Goal: Information Seeking & Learning: Learn about a topic

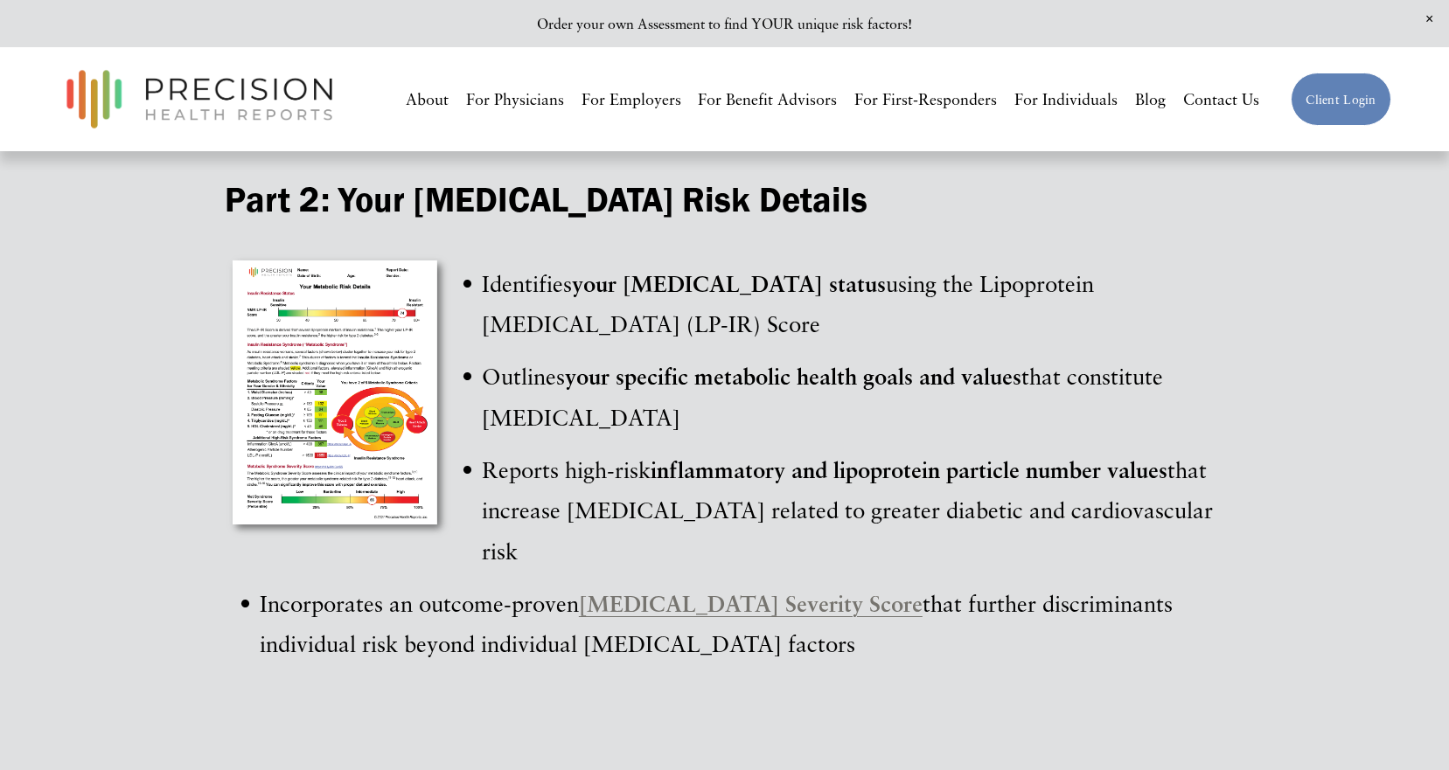
scroll to position [2011, 0]
click at [394, 379] on div at bounding box center [338, 396] width 227 height 288
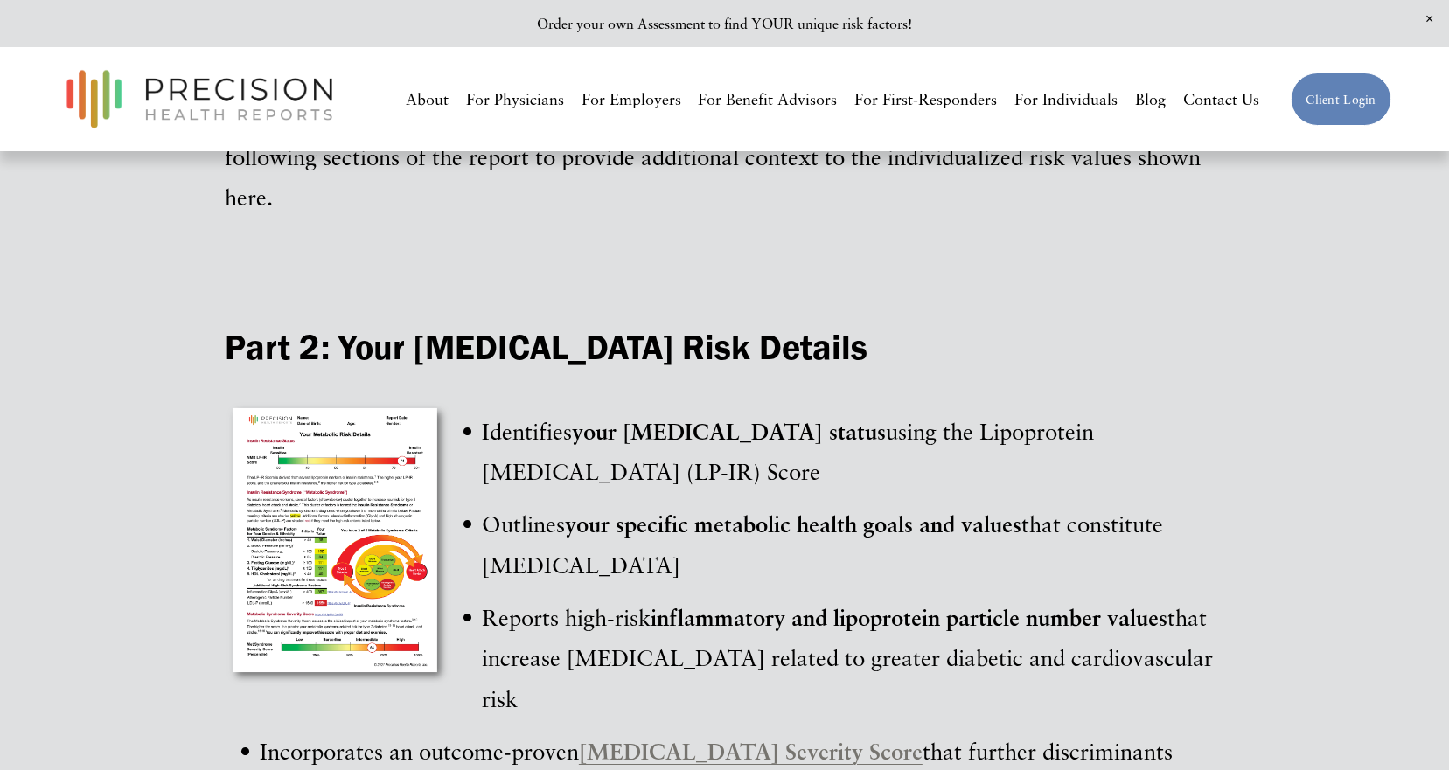
scroll to position [1923, 0]
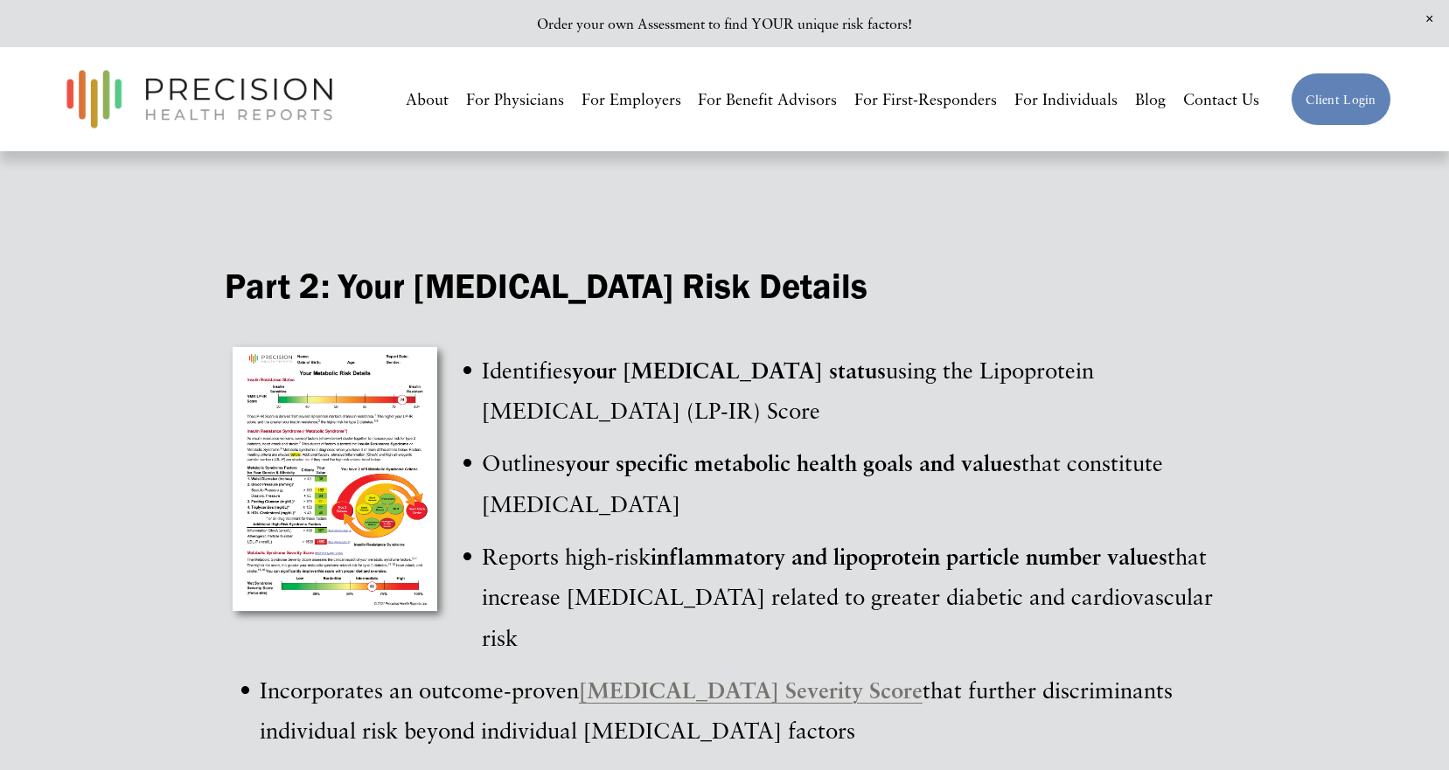
click at [386, 402] on div at bounding box center [338, 483] width 227 height 288
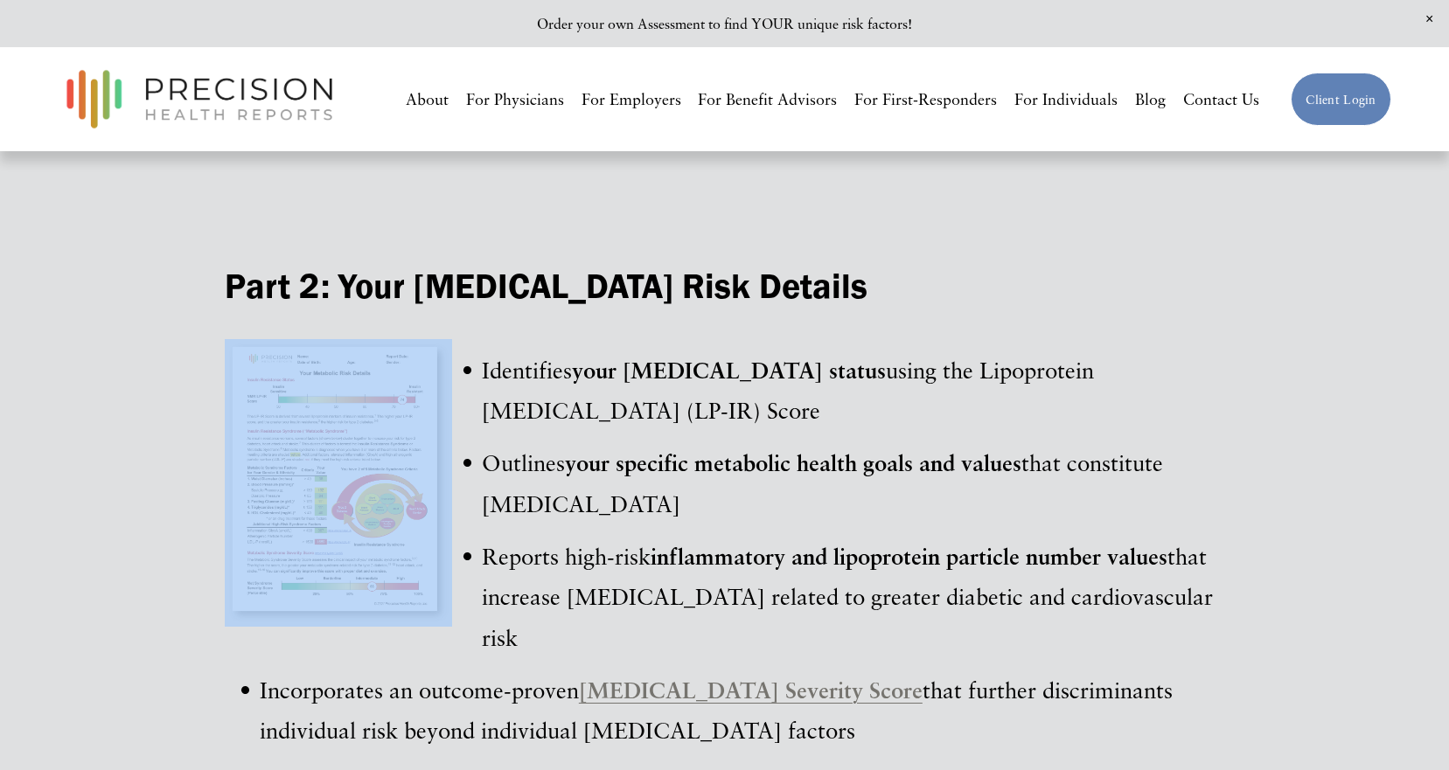
click at [386, 402] on div at bounding box center [338, 483] width 227 height 288
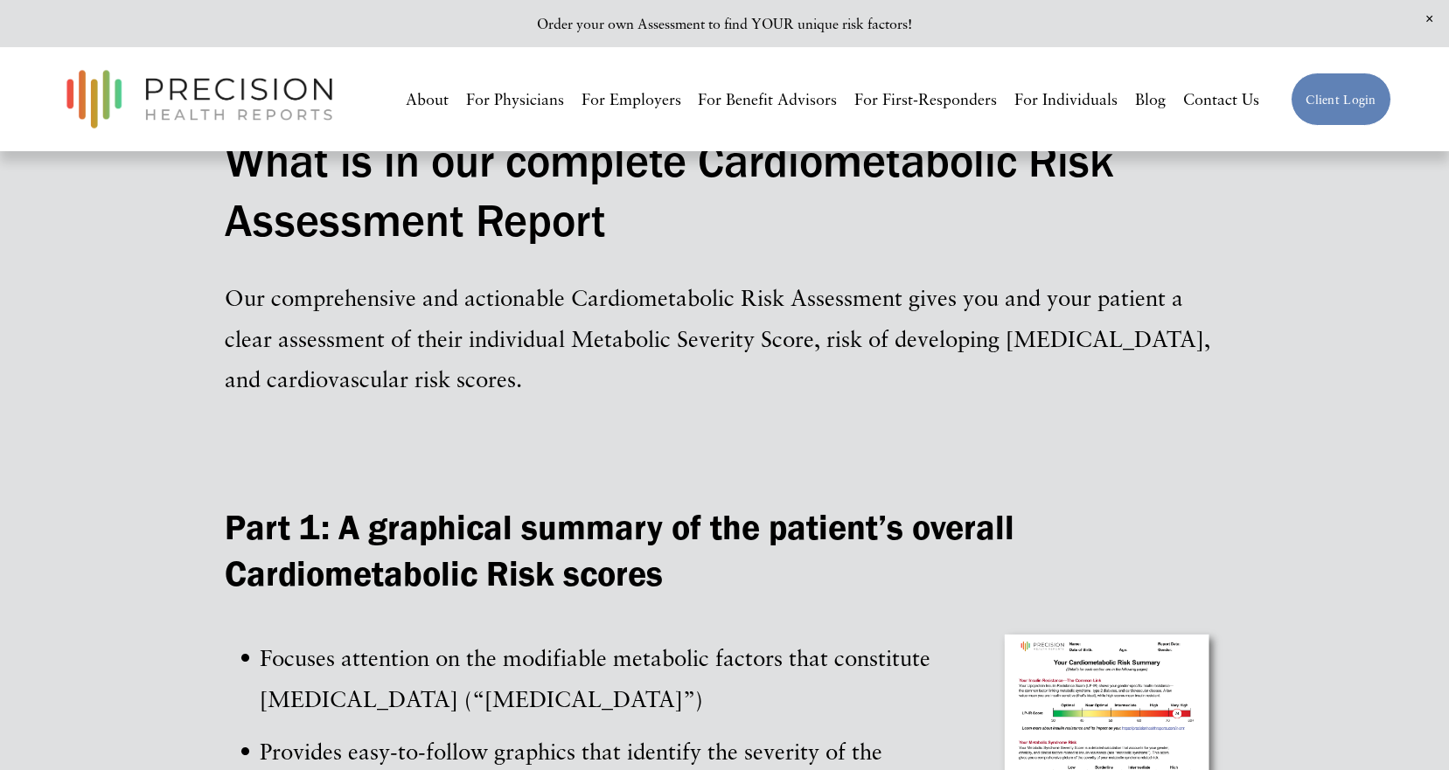
scroll to position [2186, 0]
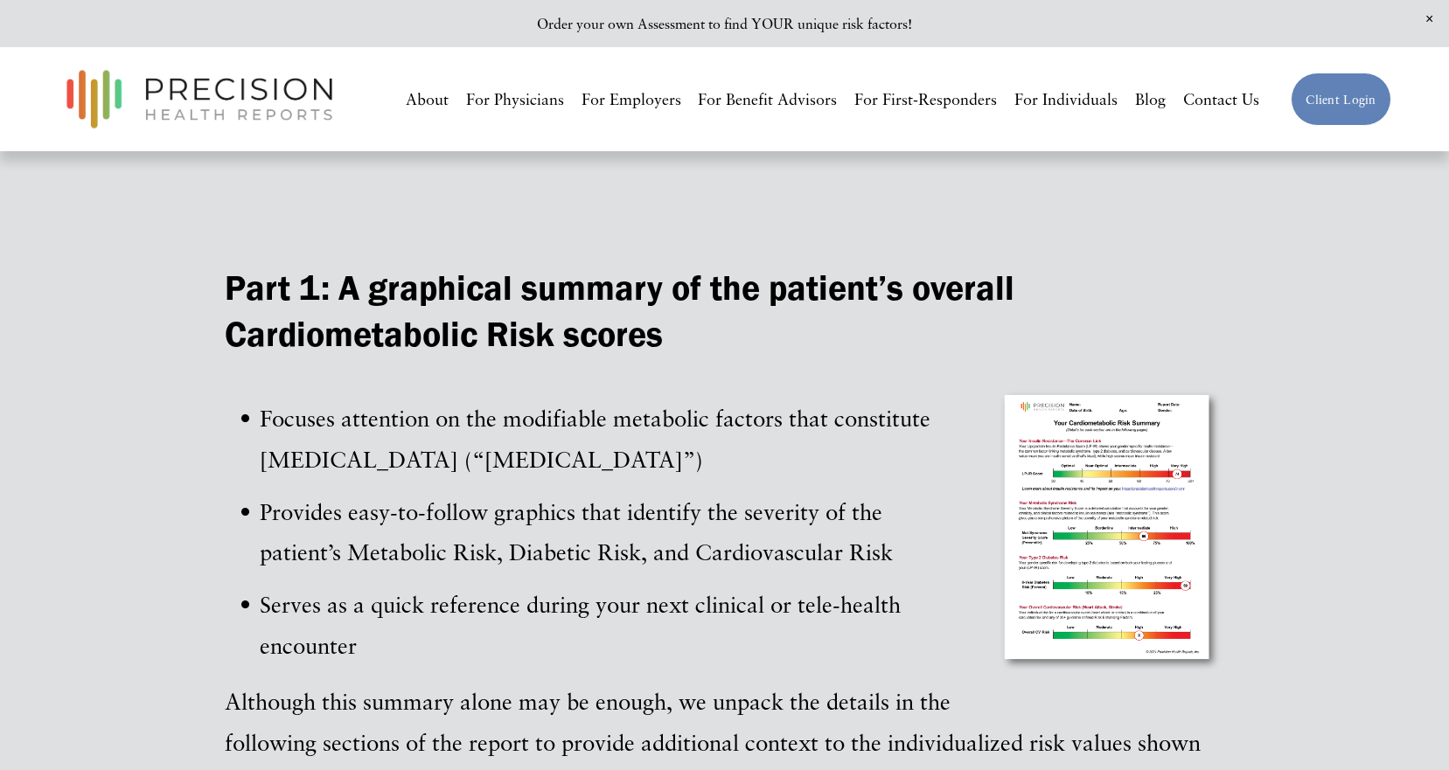
click at [1086, 519] on div at bounding box center [1110, 531] width 227 height 288
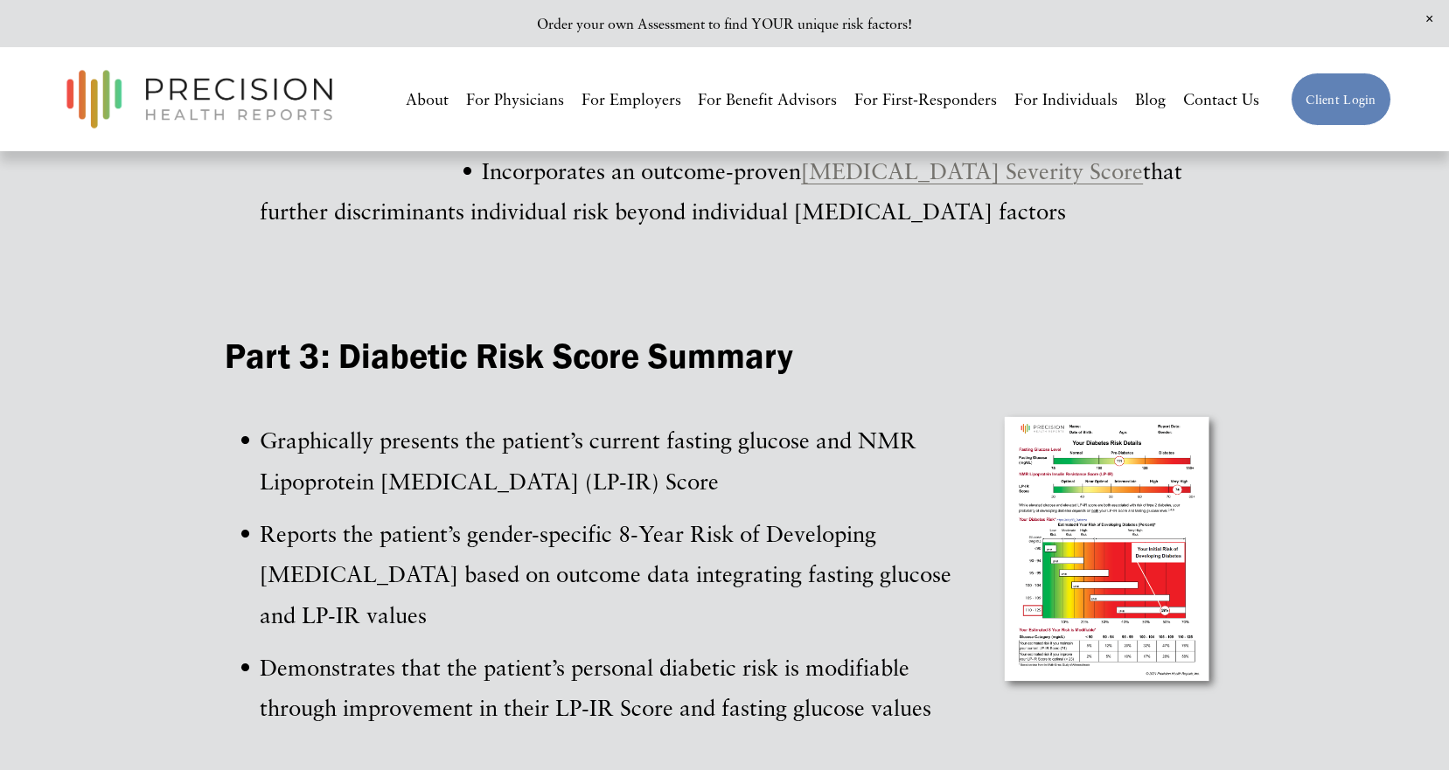
scroll to position [3322, 0]
